Goal: Find specific page/section

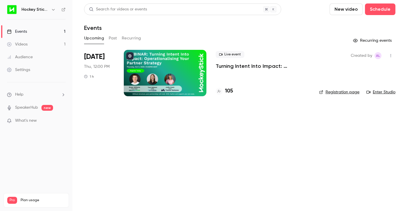
click at [228, 93] on h4 "105" at bounding box center [229, 91] width 8 height 8
